Goal: Information Seeking & Learning: Learn about a topic

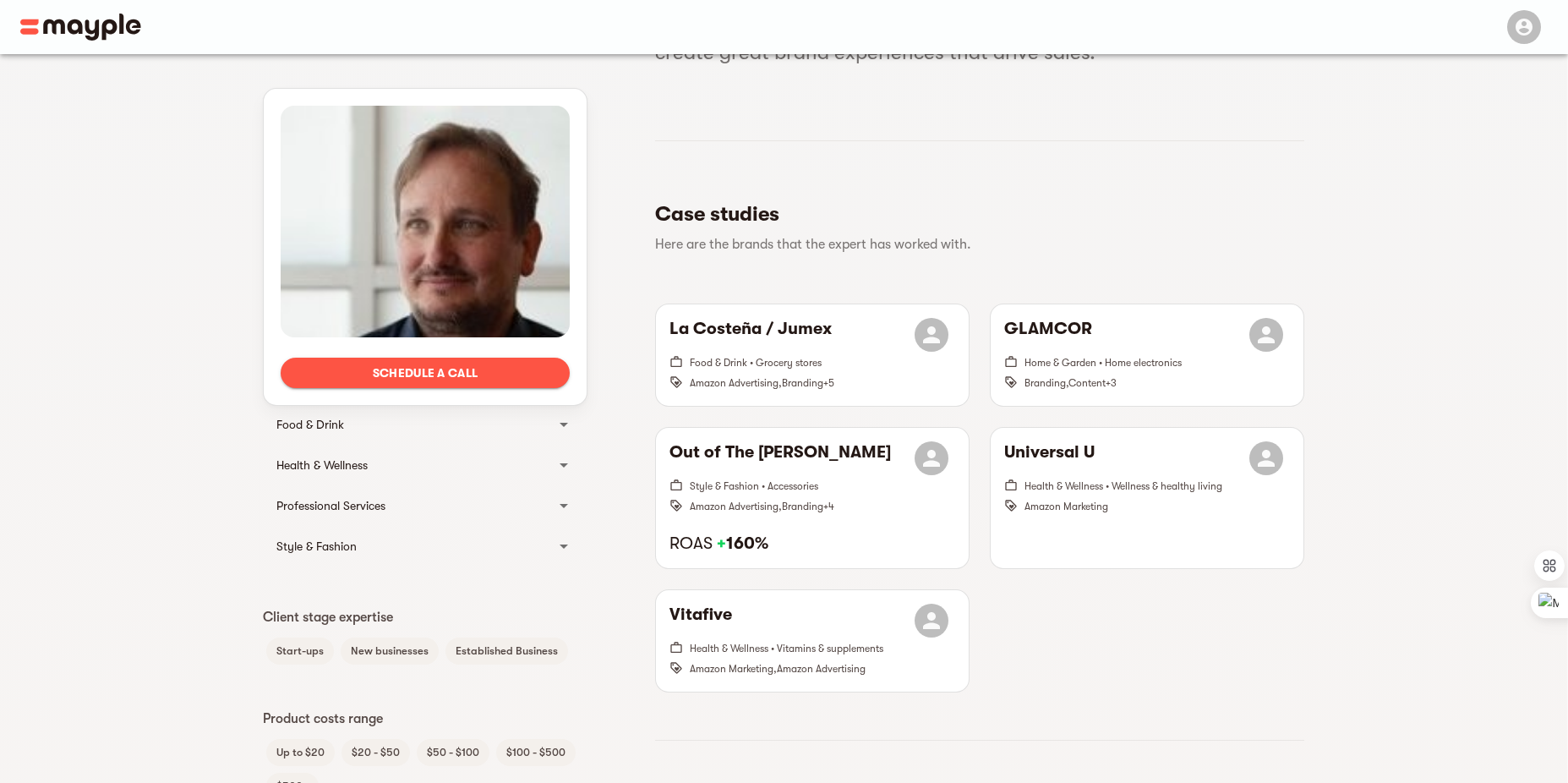
scroll to position [338, 0]
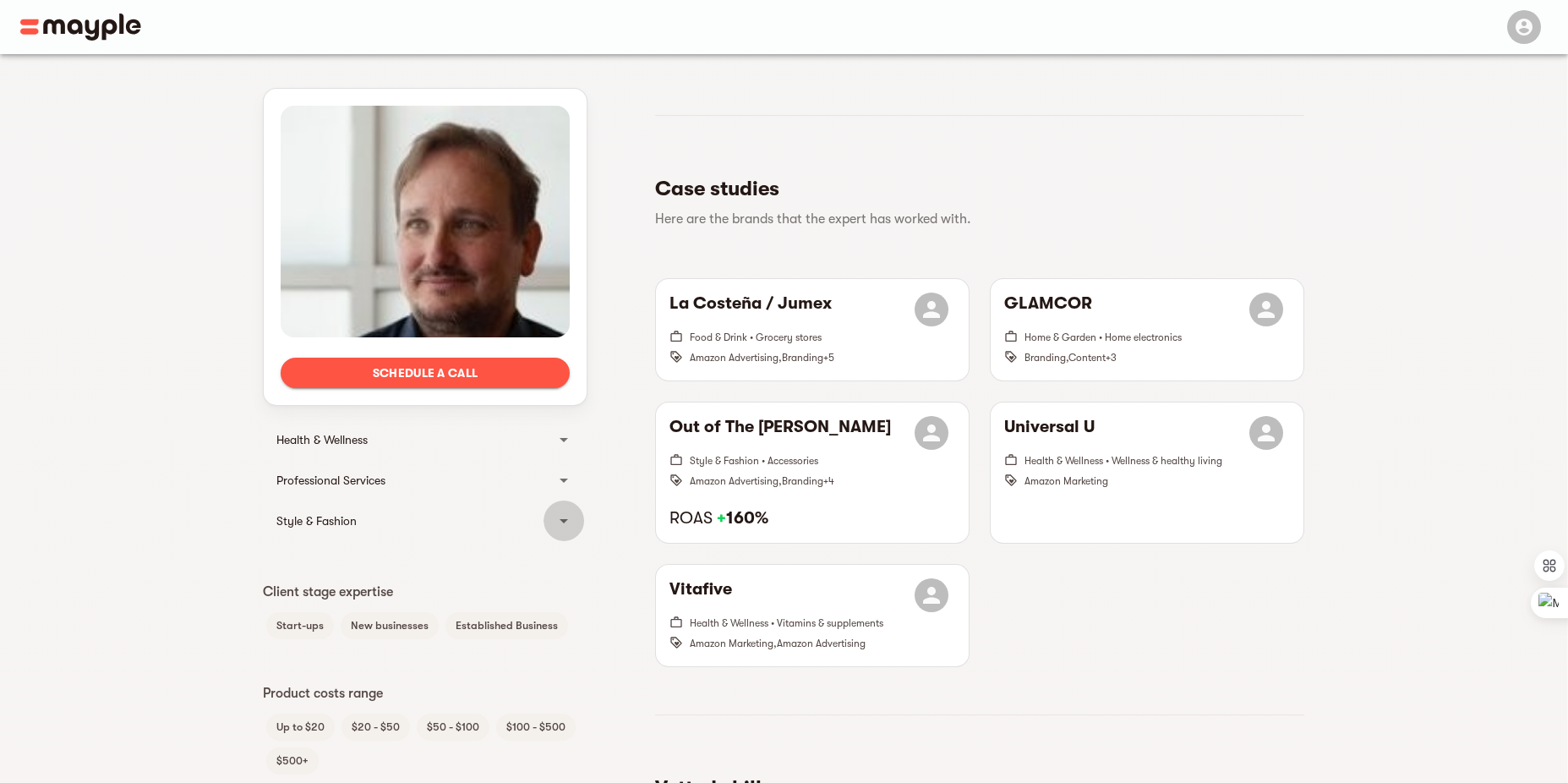
click at [559, 517] on icon at bounding box center [564, 521] width 21 height 21
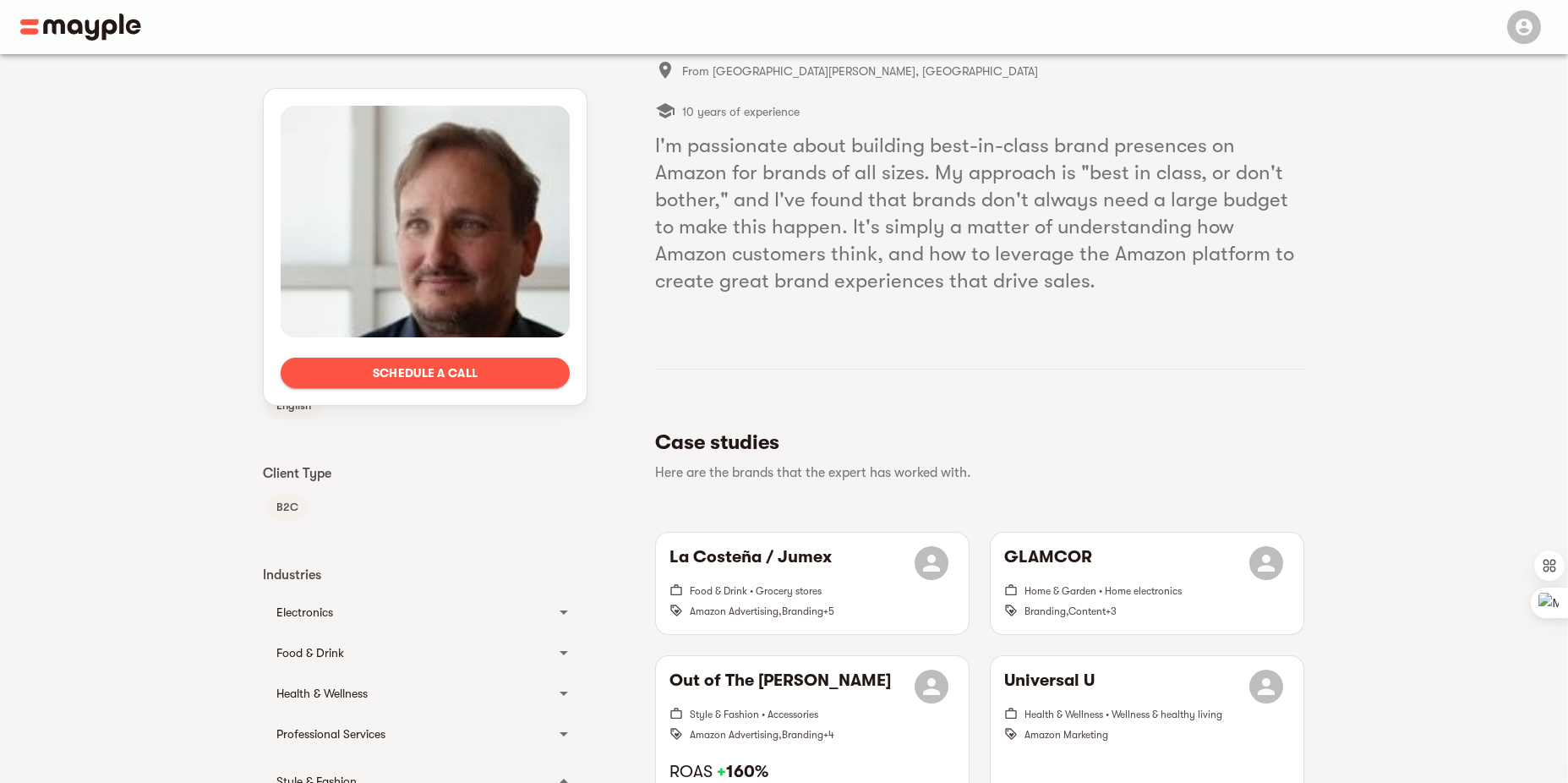
scroll to position [0, 0]
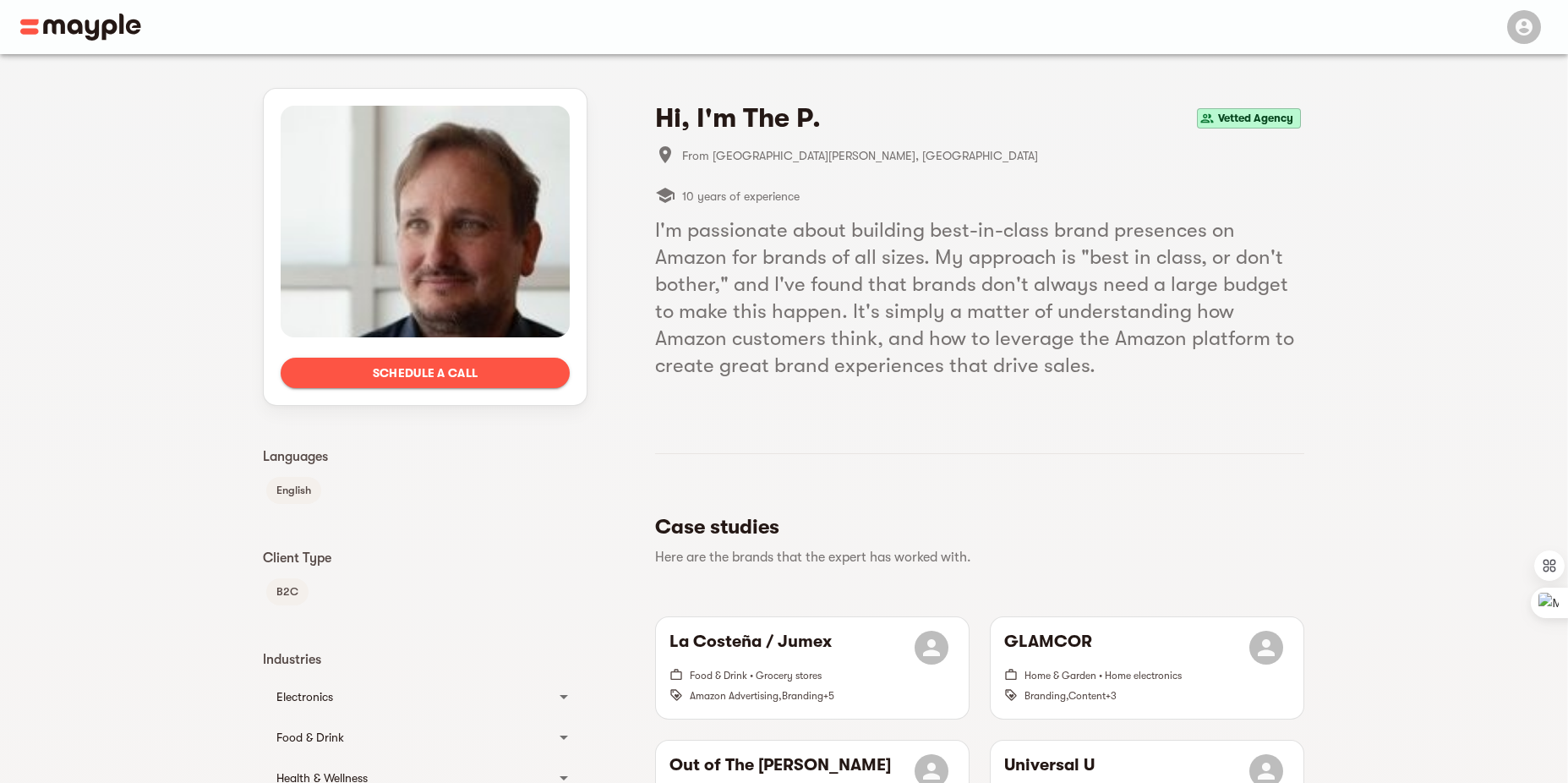
click at [97, 22] on img at bounding box center [81, 27] width 120 height 27
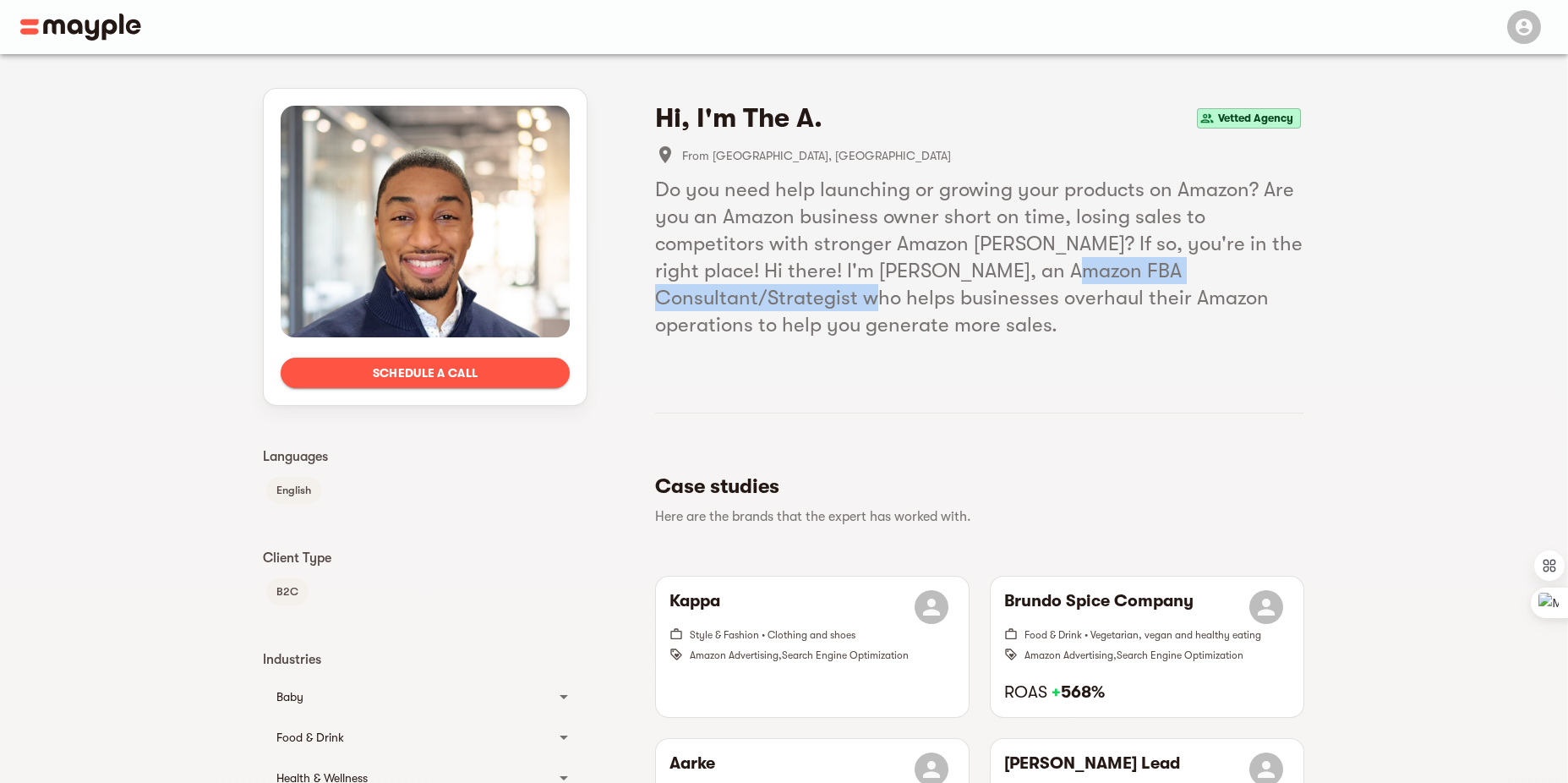
drag, startPoint x: 1058, startPoint y: 272, endPoint x: 859, endPoint y: 294, distance: 200.2
click at [859, 294] on h5 "Do you need help launching or growing your products on Amazon? Are you an Amazo…" at bounding box center [980, 257] width 649 height 163
drag, startPoint x: 859, startPoint y: 294, endPoint x: 806, endPoint y: 298, distance: 53.2
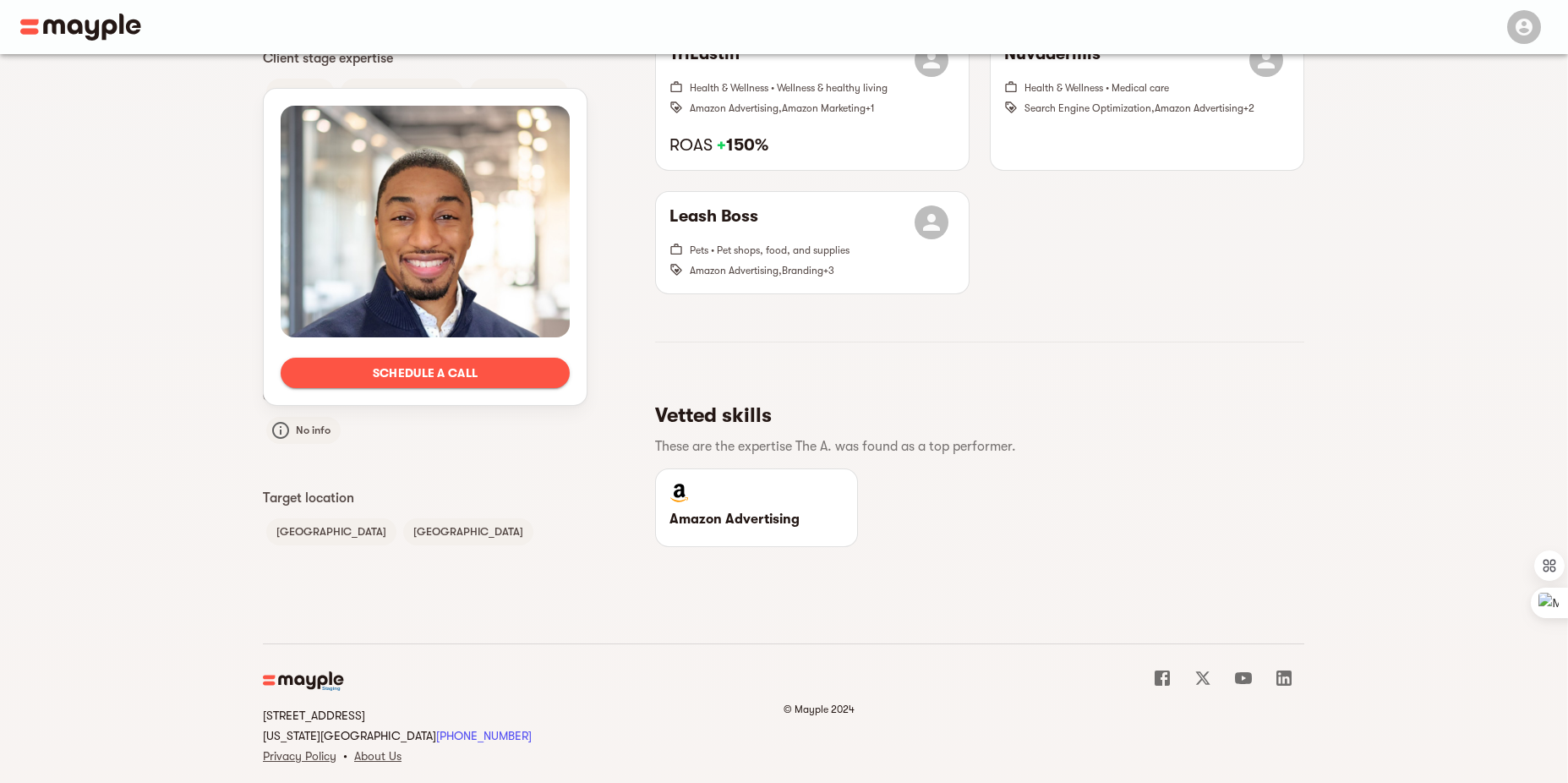
scroll to position [895, 0]
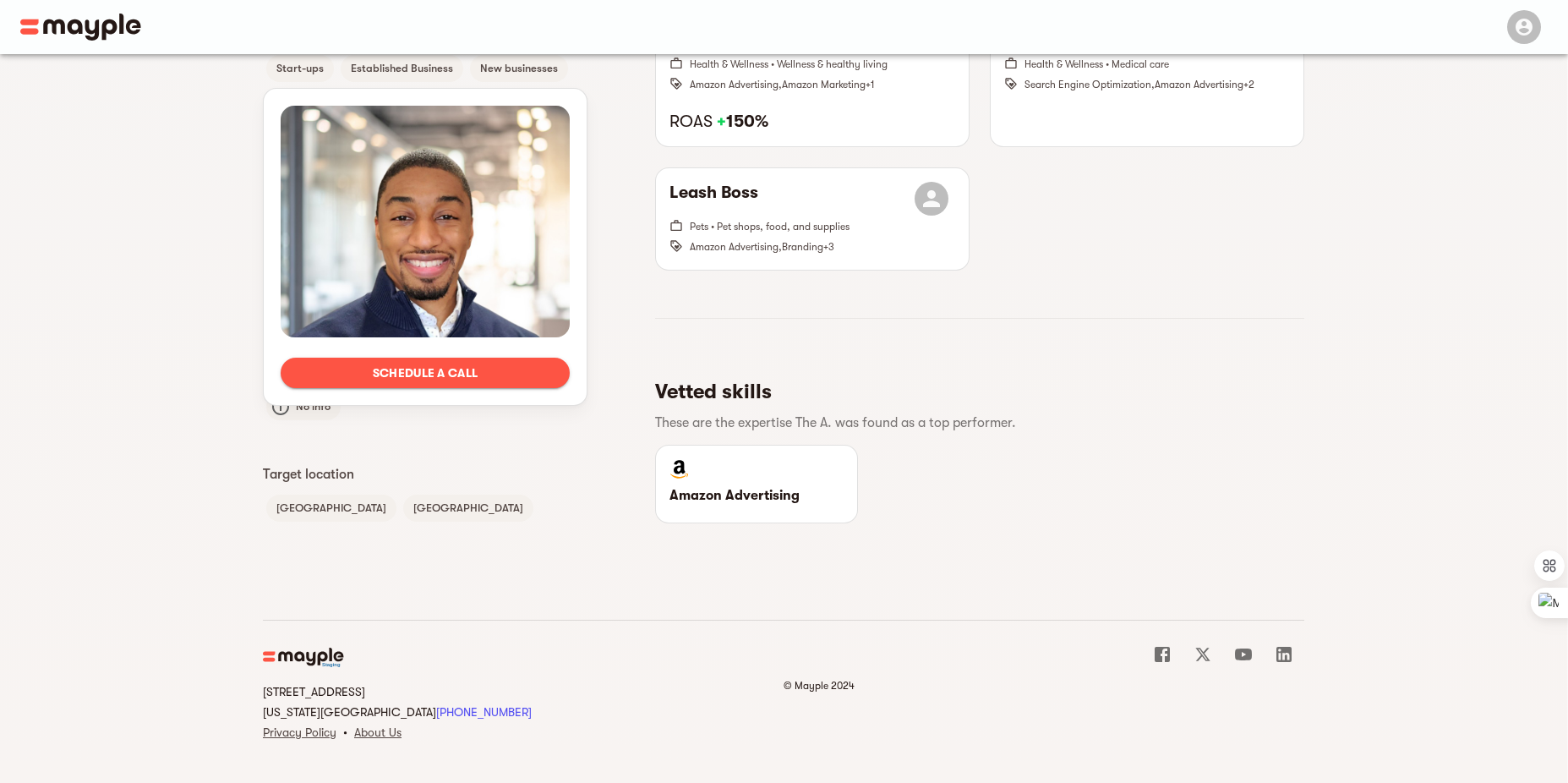
click at [671, 470] on img at bounding box center [680, 469] width 20 height 21
